Goal: Transaction & Acquisition: Purchase product/service

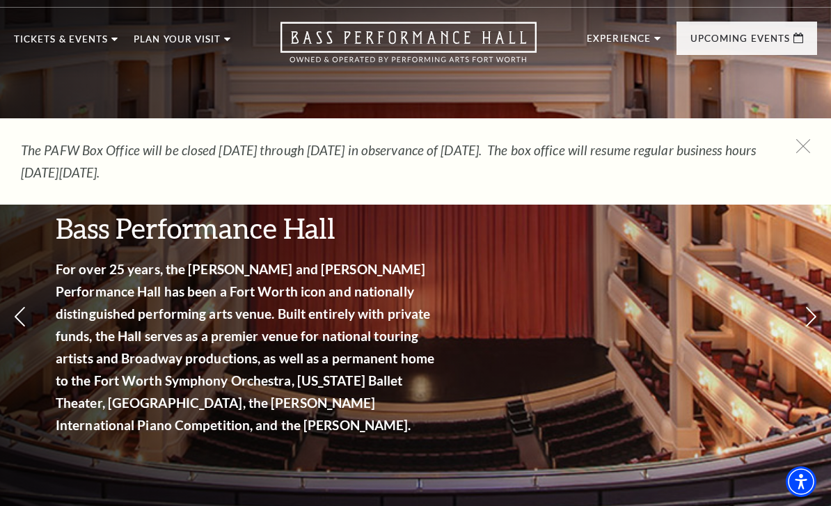
scroll to position [1, 0]
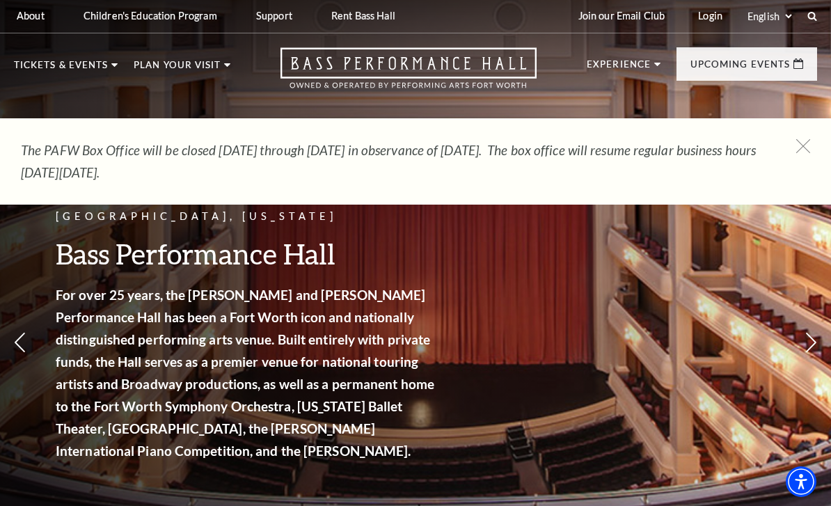
click at [130, 353] on link "CEP Faqs" at bounding box center [110, 357] width 54 height 12
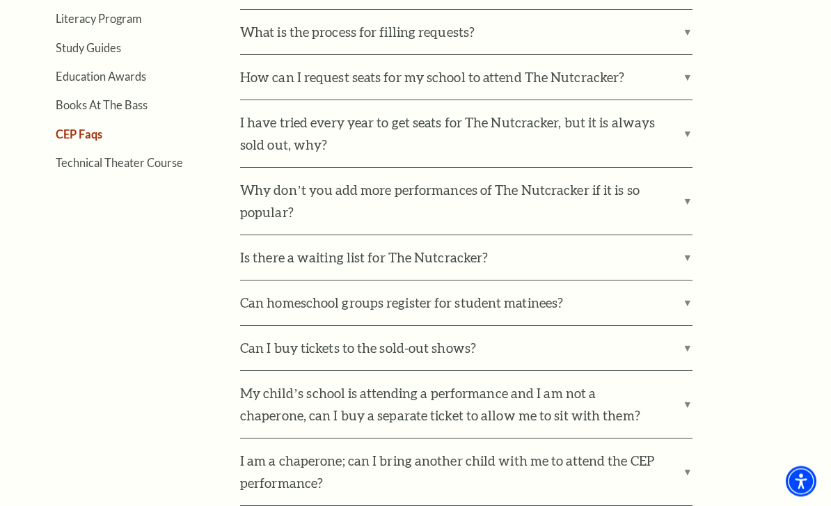
scroll to position [516, 0]
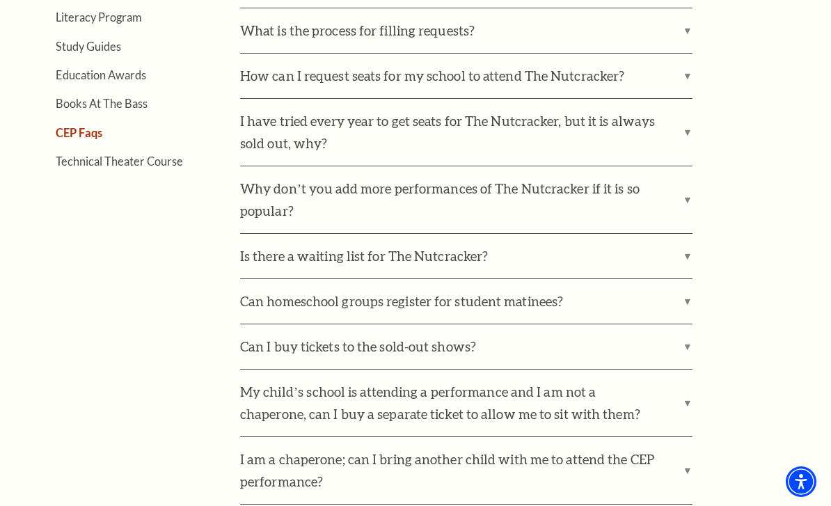
click at [680, 197] on label "Why don’t you add more performances of The Nutcracker if it is so popular?" at bounding box center [466, 199] width 452 height 67
click at [0, 0] on input "Why don’t you add more performances of The Nutcracker if it is so popular?" at bounding box center [0, 0] width 0 height 0
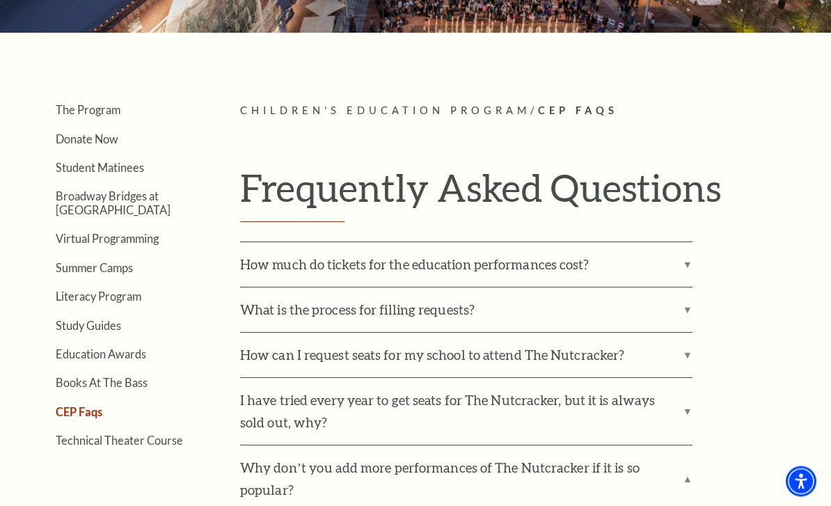
scroll to position [240, 0]
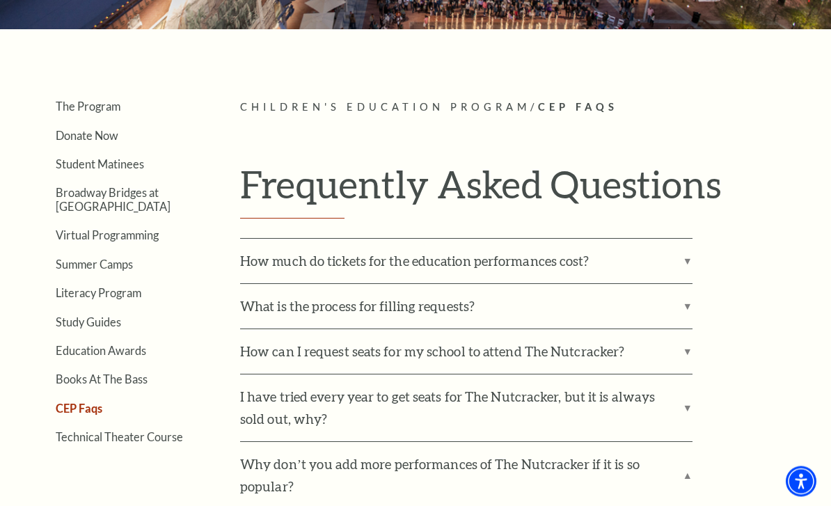
click at [116, 269] on link "Summer Camps" at bounding box center [94, 264] width 77 height 13
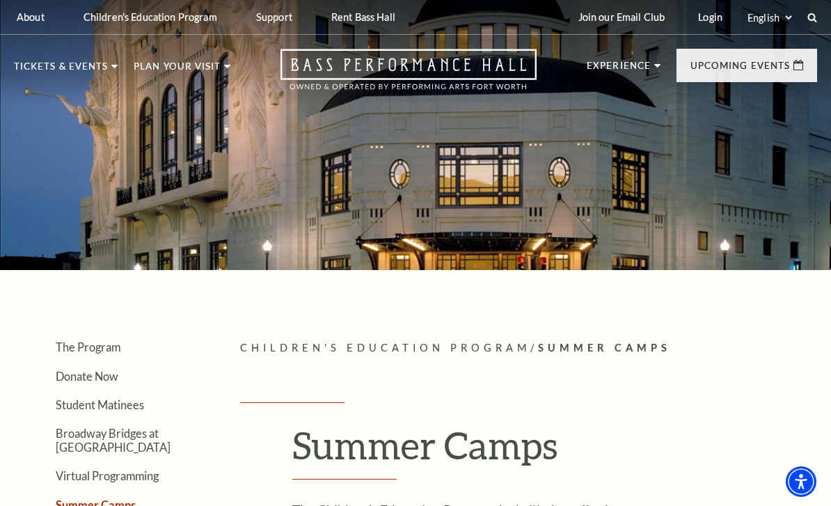
click at [182, 112] on link "Student Matinees" at bounding box center [139, 114] width 113 height 12
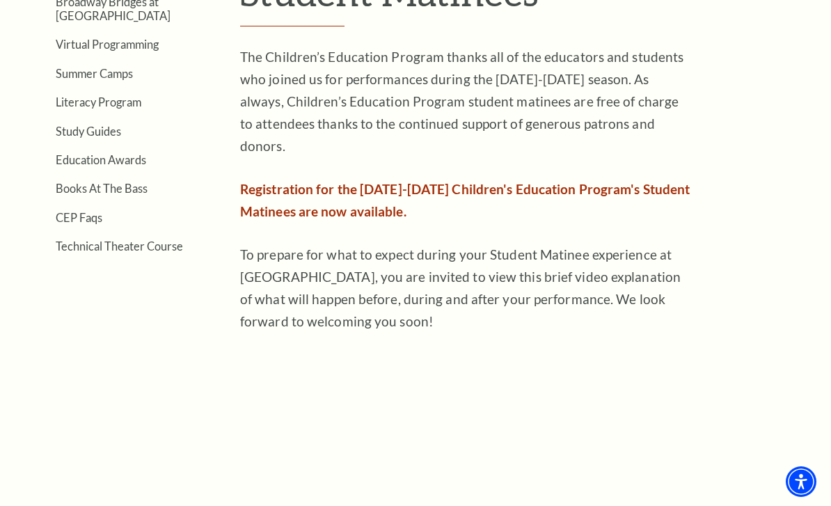
scroll to position [432, 0]
click at [634, 182] on span "Registration for the 2025-2026 Children's Education Program's Student Matinees …" at bounding box center [464, 201] width 449 height 38
click at [427, 182] on span "Registration for the 2025-2026 Children's Education Program's Student Matinees …" at bounding box center [464, 201] width 449 height 38
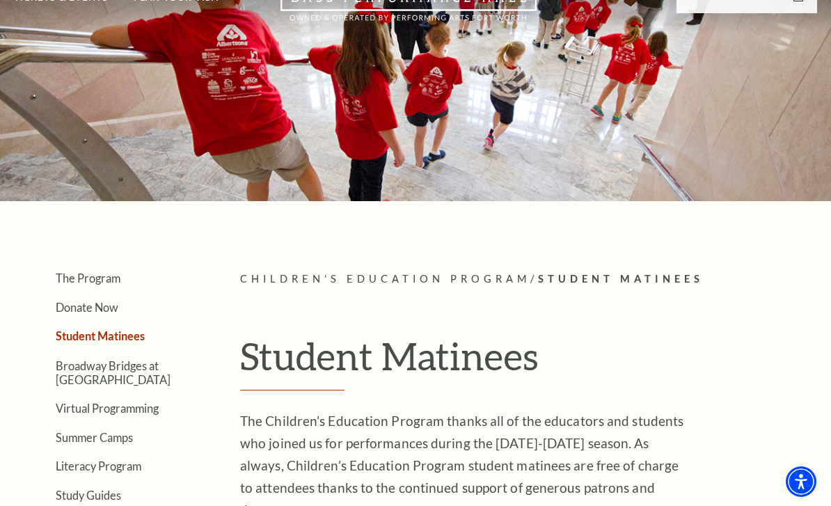
scroll to position [0, 0]
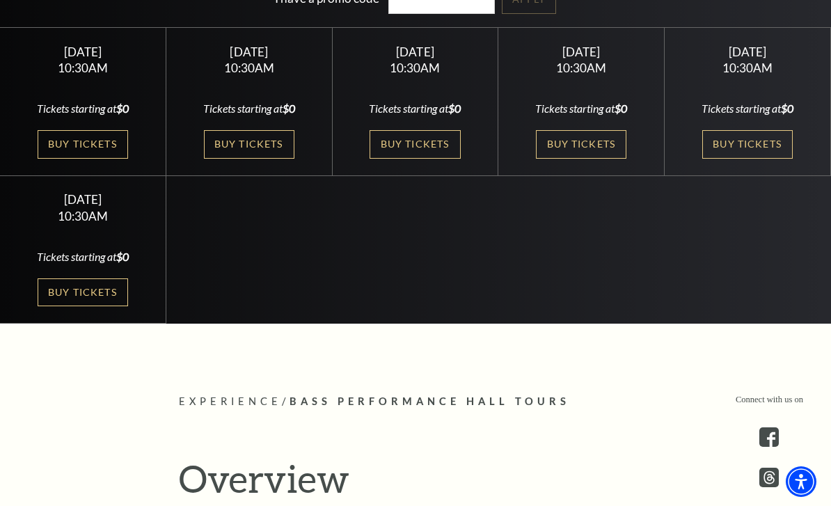
scroll to position [413, 0]
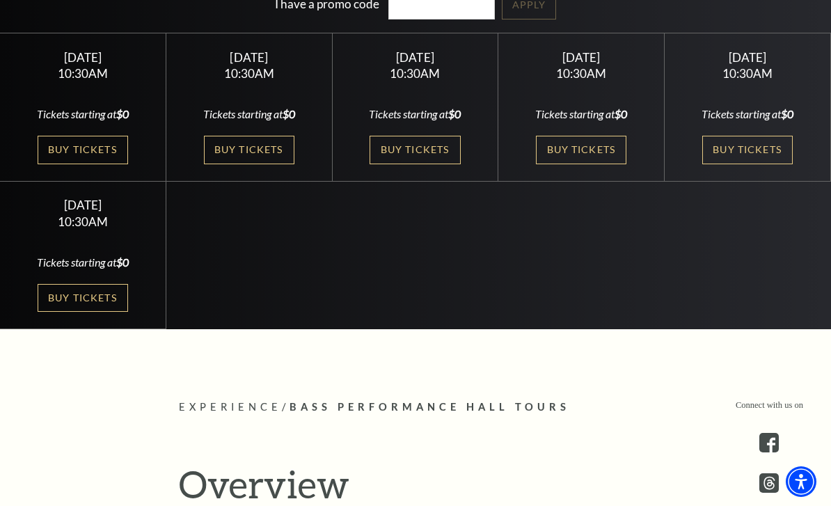
click at [767, 164] on link "Buy Tickets" at bounding box center [747, 150] width 90 height 29
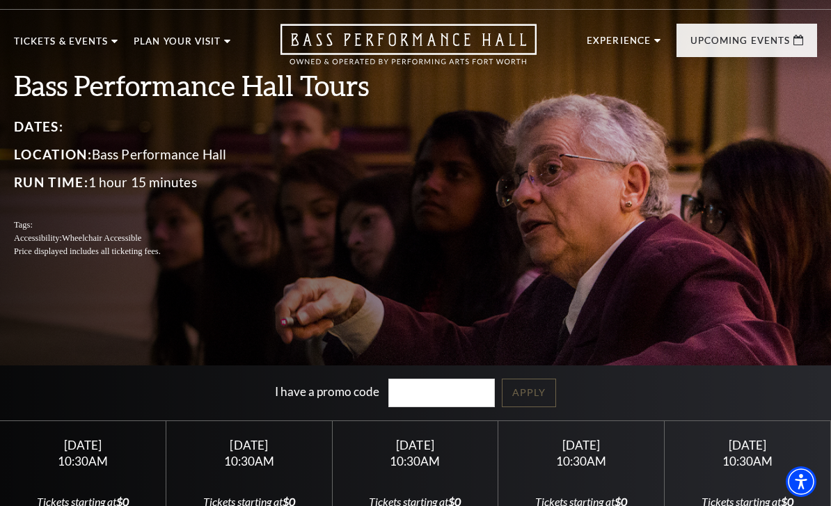
scroll to position [25, 0]
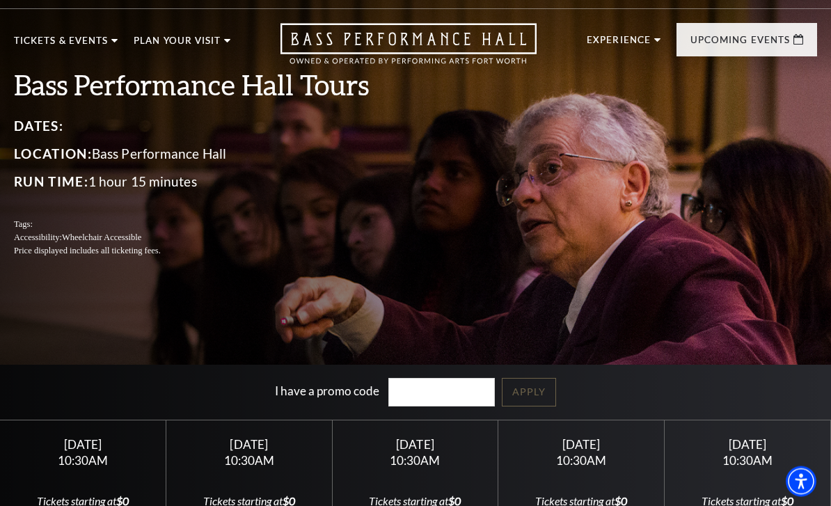
click at [83, 106] on link "Now On Sale" at bounding box center [66, 108] width 80 height 12
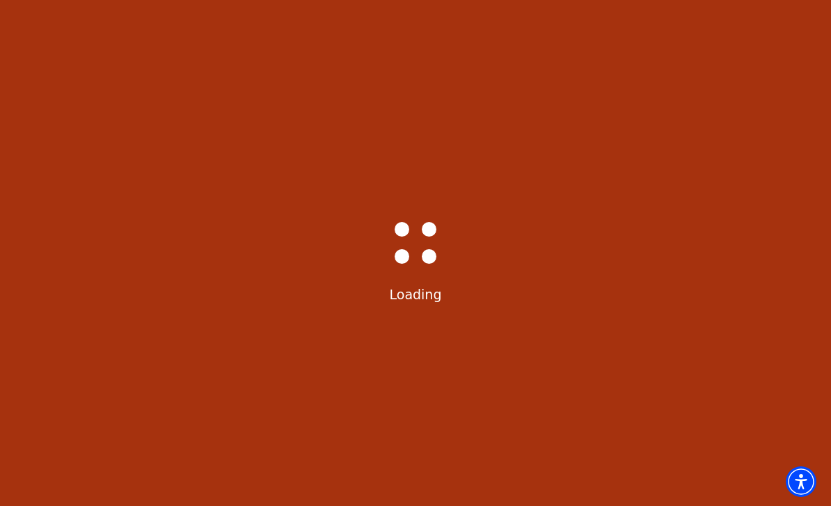
select select "6589"
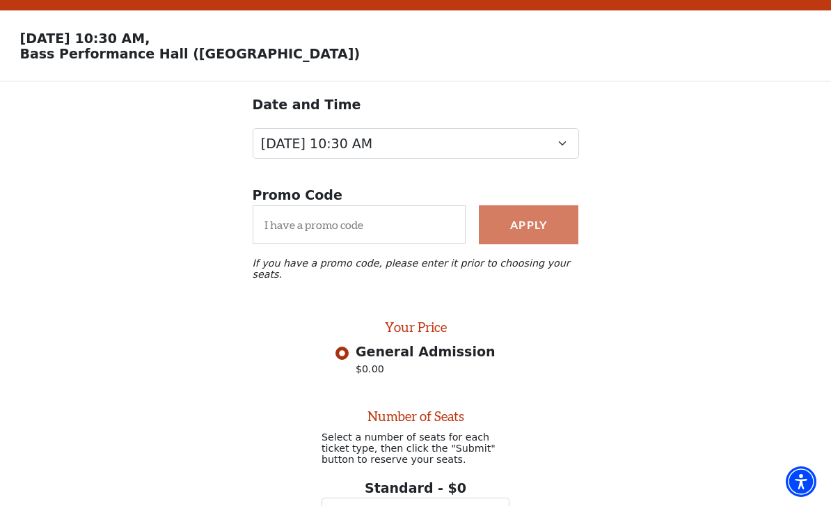
scroll to position [31, 0]
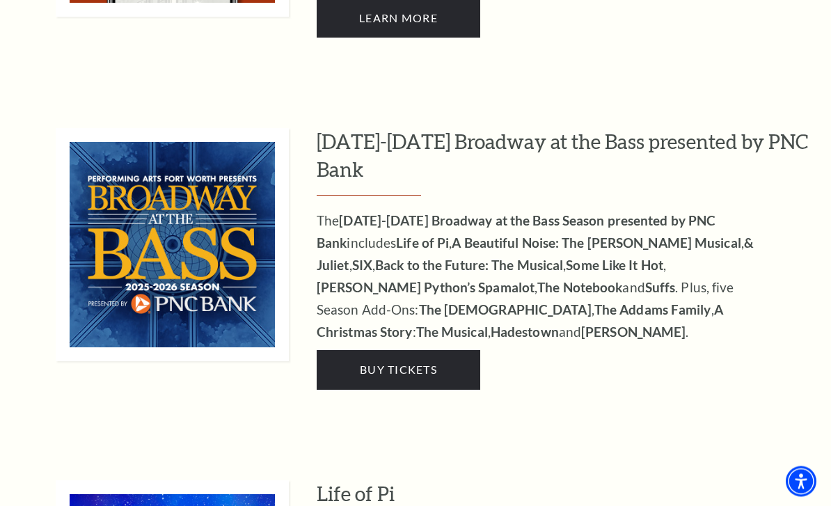
scroll to position [1204, 0]
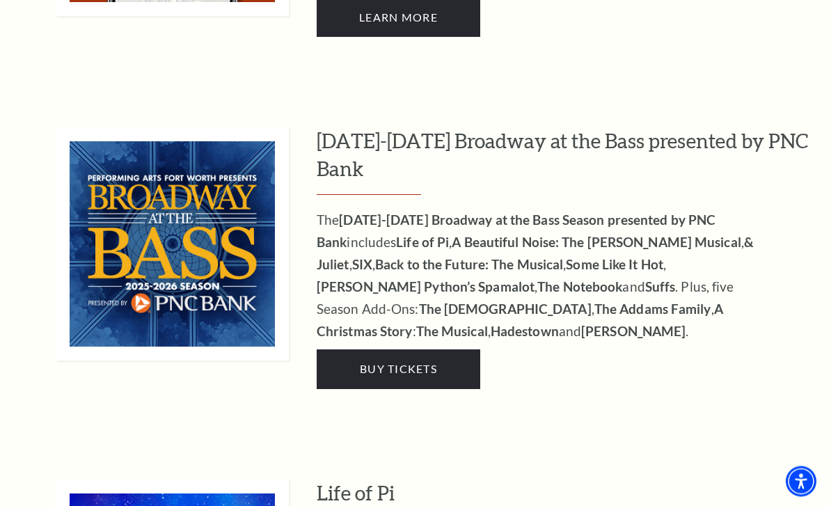
click at [438, 350] on link "Buy Tickets" at bounding box center [398, 369] width 163 height 39
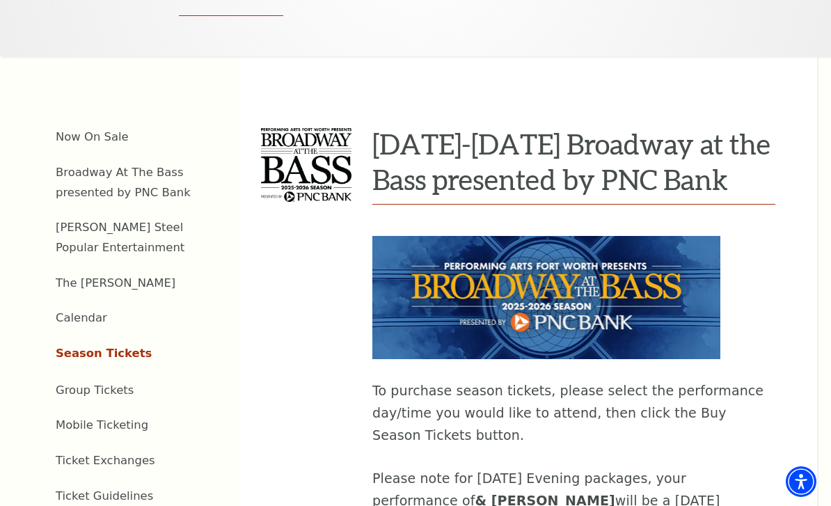
scroll to position [404, 0]
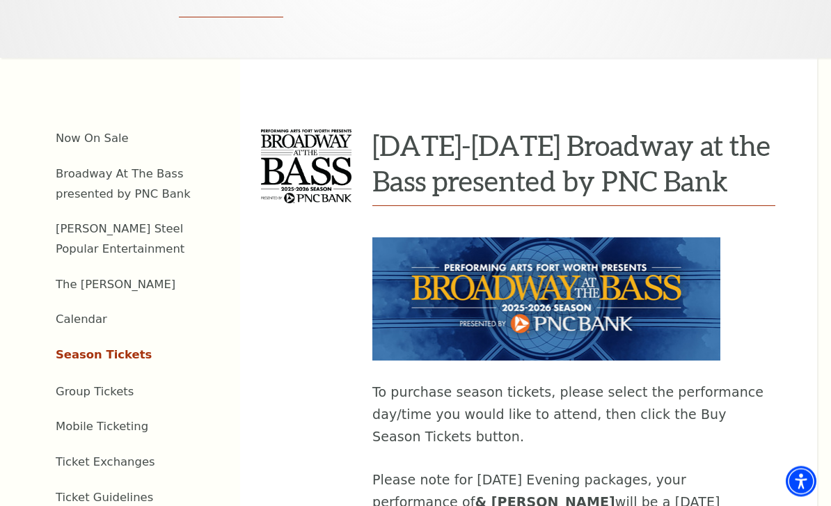
click at [88, 319] on link "Calendar" at bounding box center [81, 319] width 51 height 13
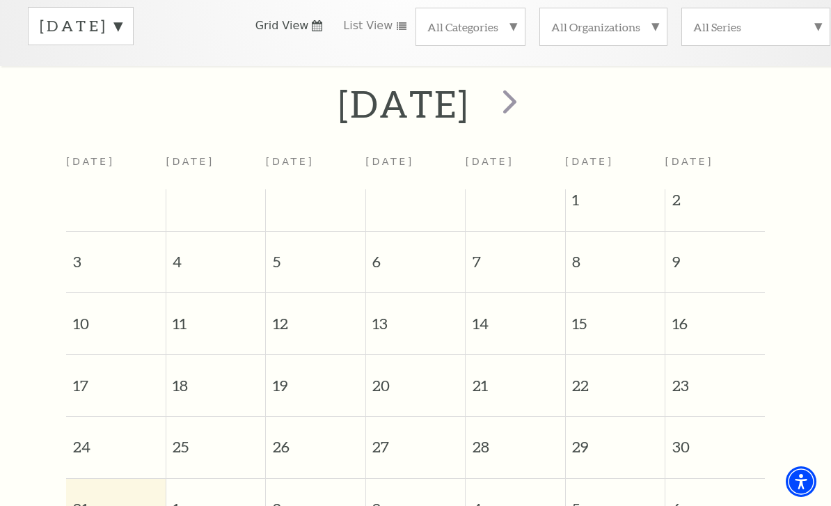
scroll to position [221, 0]
click at [529, 106] on span "next" at bounding box center [510, 102] width 40 height 40
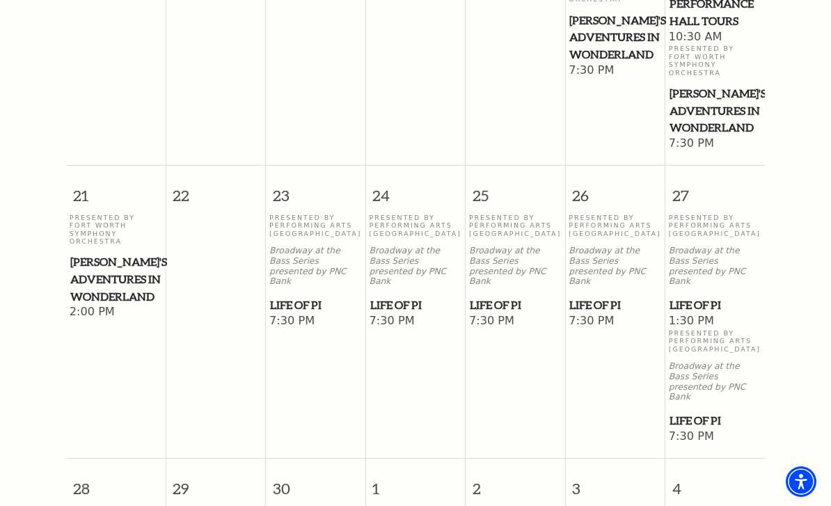
scroll to position [883, 0]
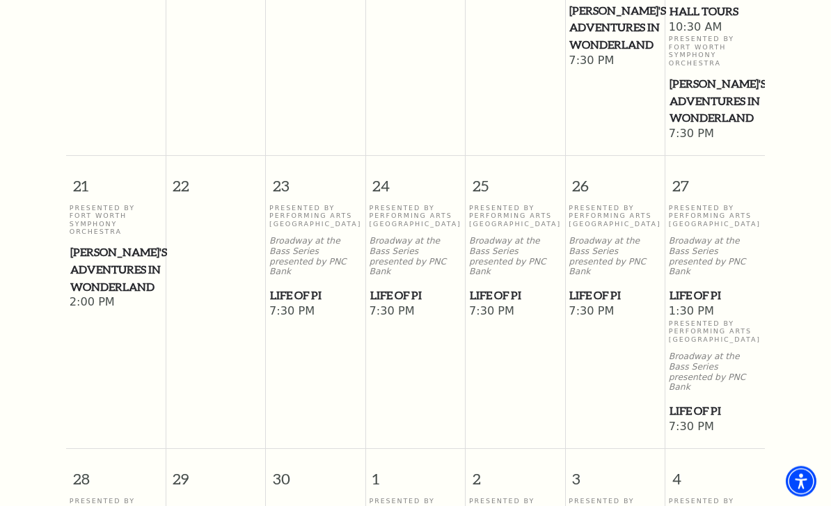
click at [123, 279] on span "Alice's Adventures in Wonderland" at bounding box center [115, 269] width 91 height 51
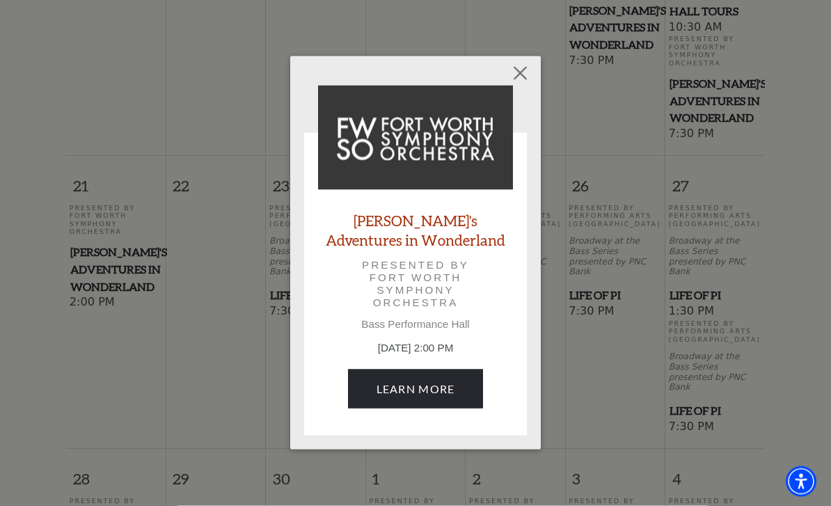
scroll to position [884, 0]
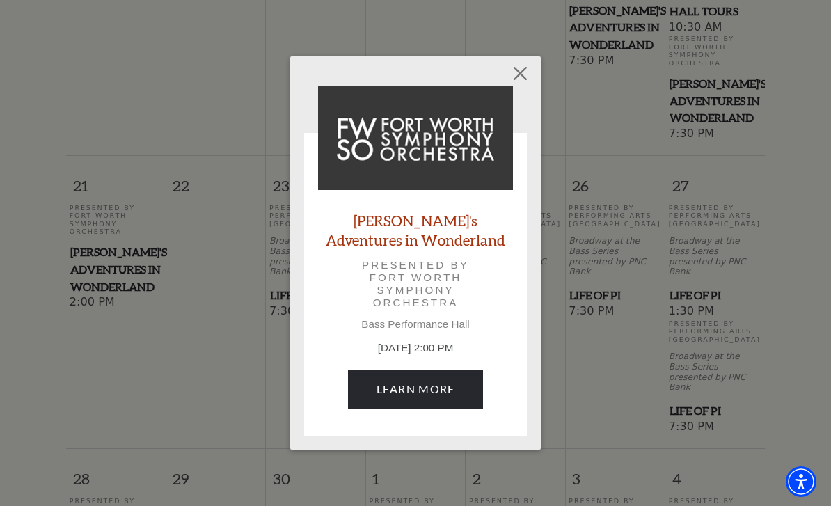
click at [468, 395] on link "Learn More" at bounding box center [416, 388] width 136 height 39
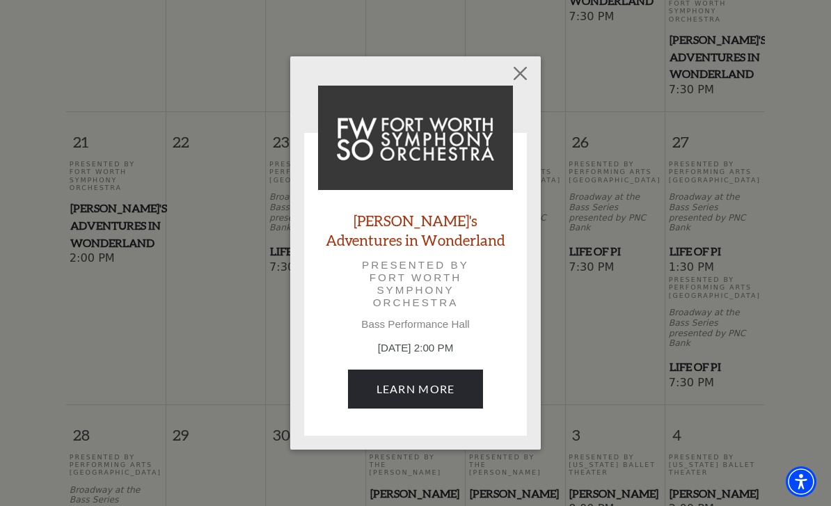
scroll to position [928, 0]
click at [533, 66] on button "Close" at bounding box center [520, 73] width 26 height 26
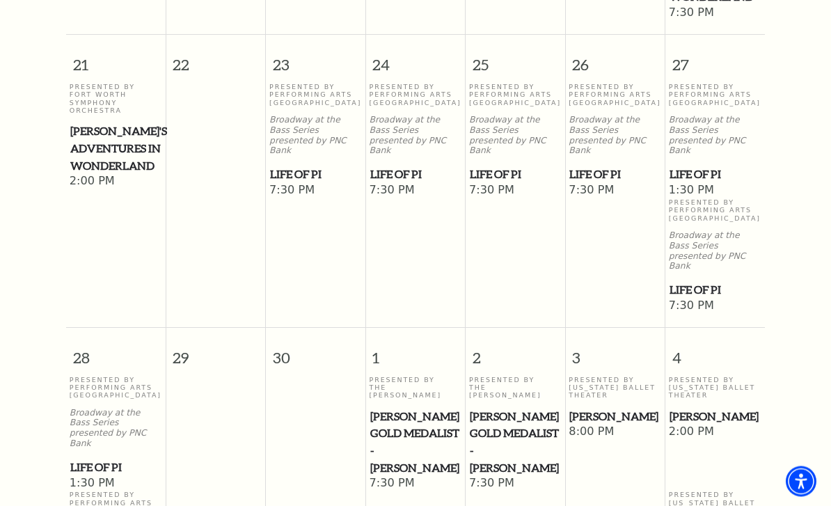
scroll to position [1005, 0]
click at [115, 122] on span "[PERSON_NAME]'s Adventures in Wonderland" at bounding box center [115, 147] width 91 height 51
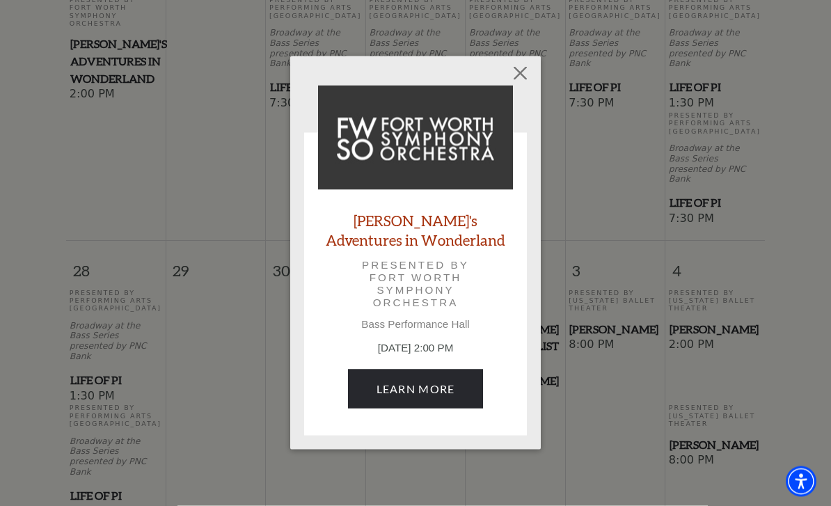
scroll to position [1092, 0]
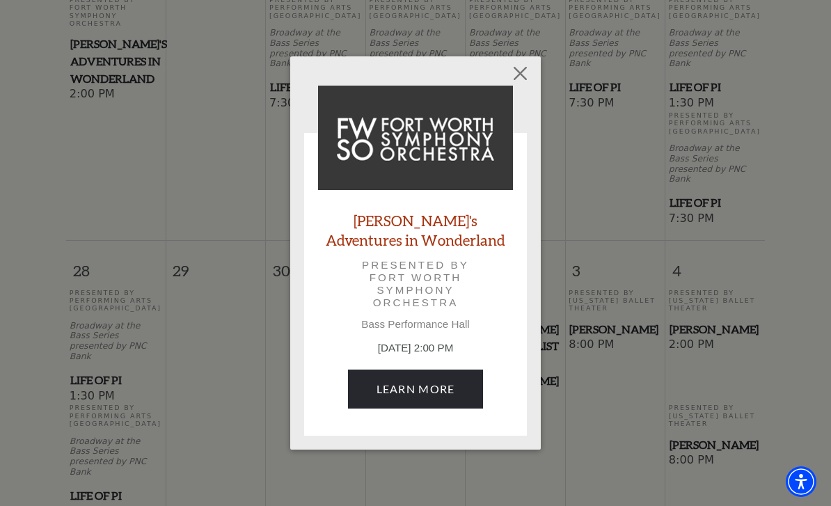
click at [461, 399] on link "Learn More" at bounding box center [416, 388] width 136 height 39
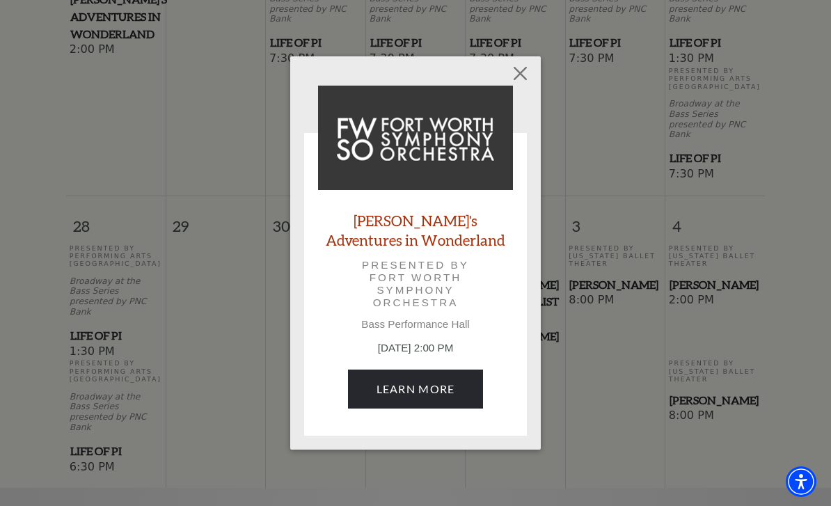
click at [529, 74] on button "Close" at bounding box center [520, 73] width 26 height 26
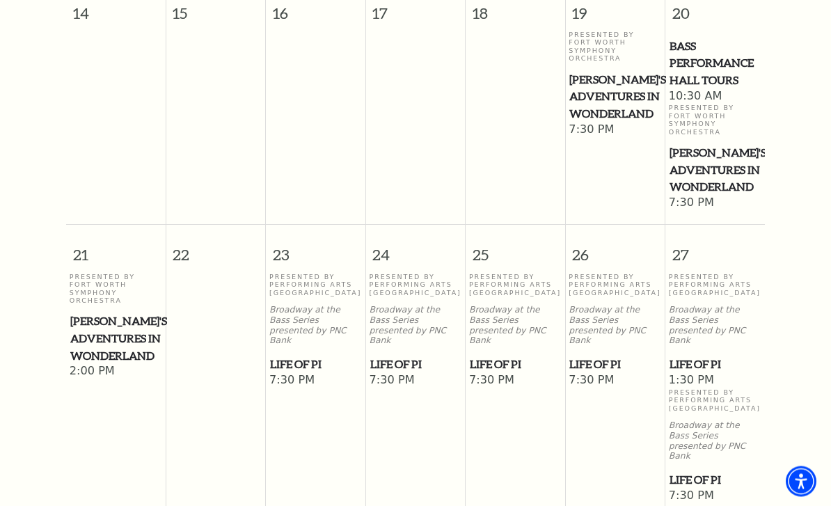
scroll to position [813, 0]
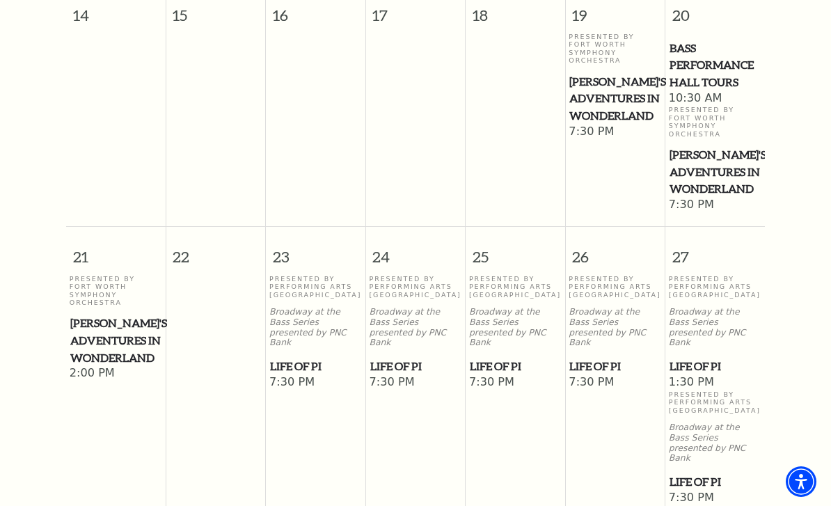
click at [699, 146] on span "[PERSON_NAME]'s Adventures in Wonderland" at bounding box center [714, 171] width 91 height 51
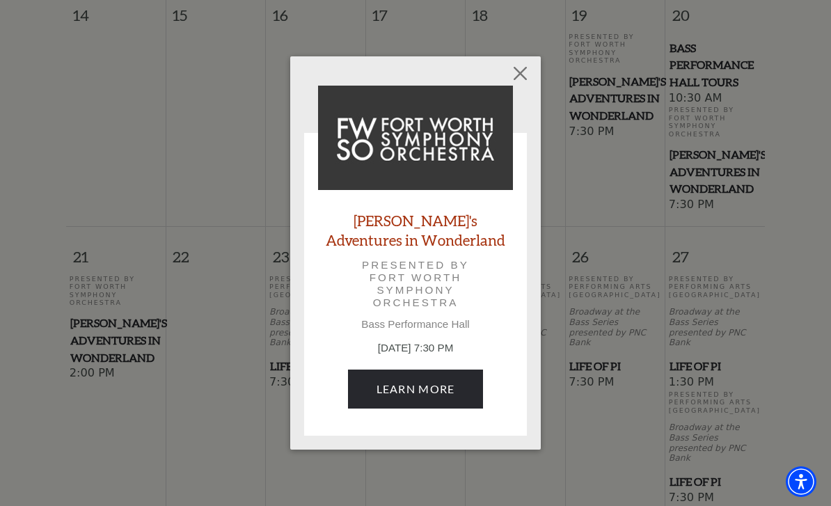
click at [452, 225] on link "[PERSON_NAME]'s Adventures in Wonderland" at bounding box center [415, 230] width 195 height 38
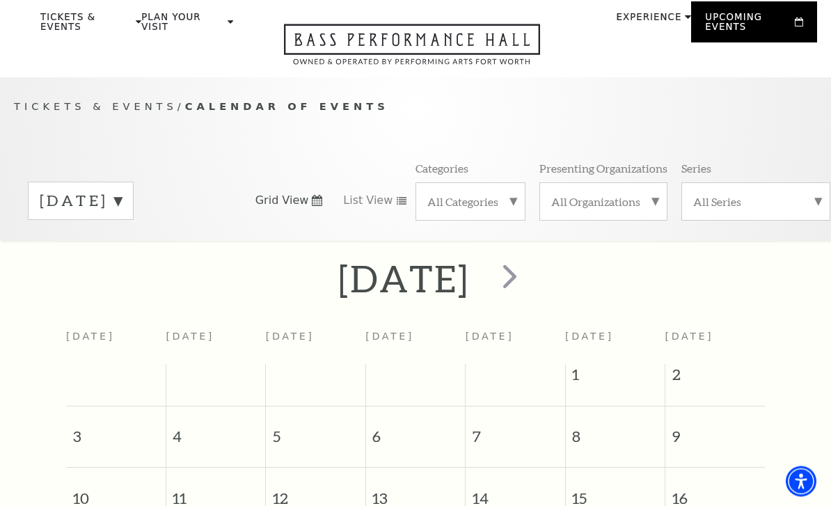
click at [529, 271] on span "next" at bounding box center [510, 277] width 40 height 40
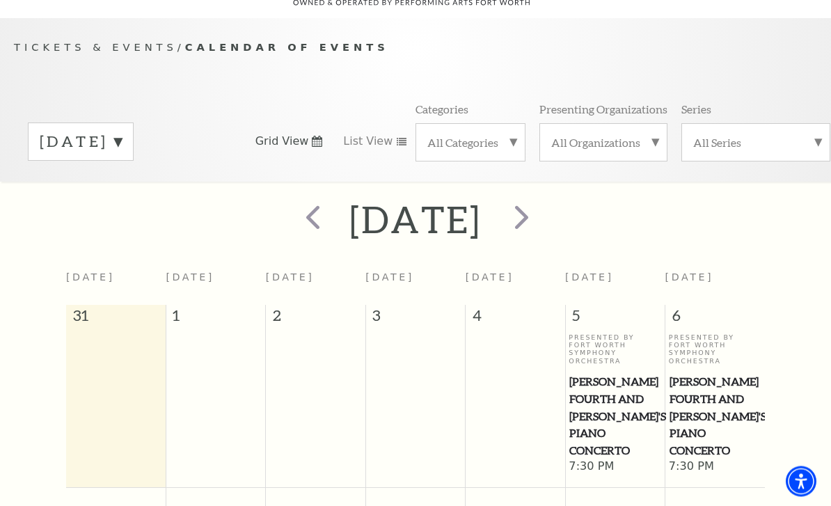
scroll to position [106, 0]
click at [541, 217] on span "next" at bounding box center [522, 217] width 40 height 40
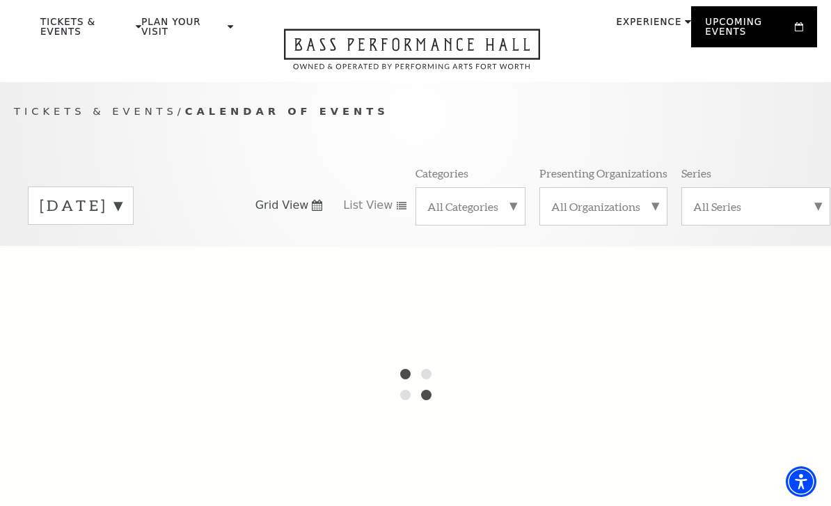
scroll to position [0, 0]
